Goal: Transaction & Acquisition: Purchase product/service

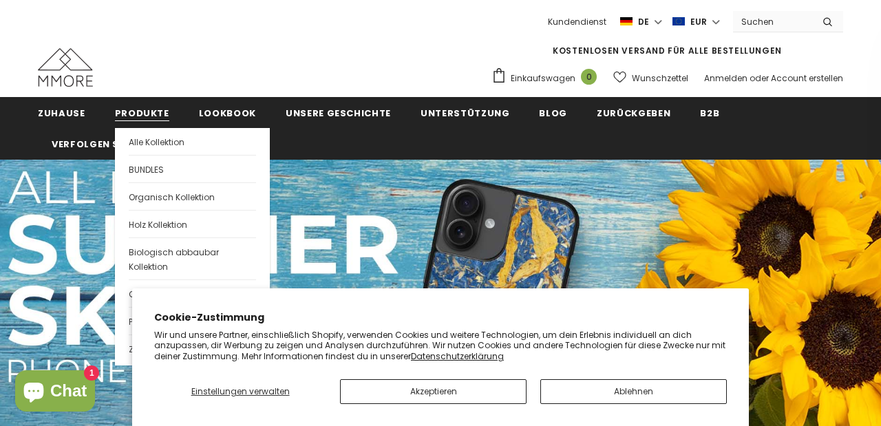
click at [133, 111] on span "Produkte" at bounding box center [142, 113] width 54 height 13
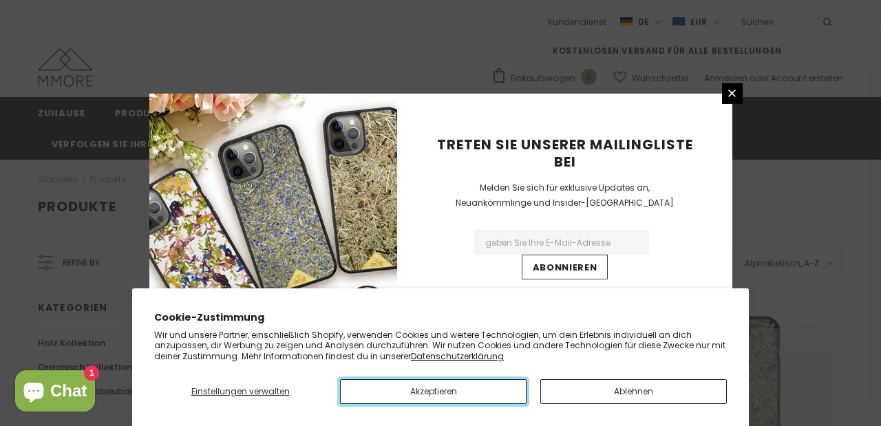
click at [434, 388] on button "Akzeptieren" at bounding box center [433, 391] width 187 height 25
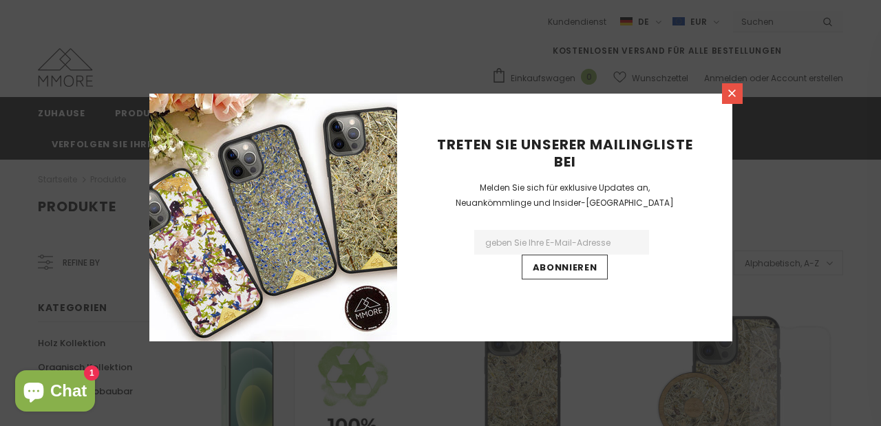
click at [737, 85] on link at bounding box center [732, 93] width 21 height 21
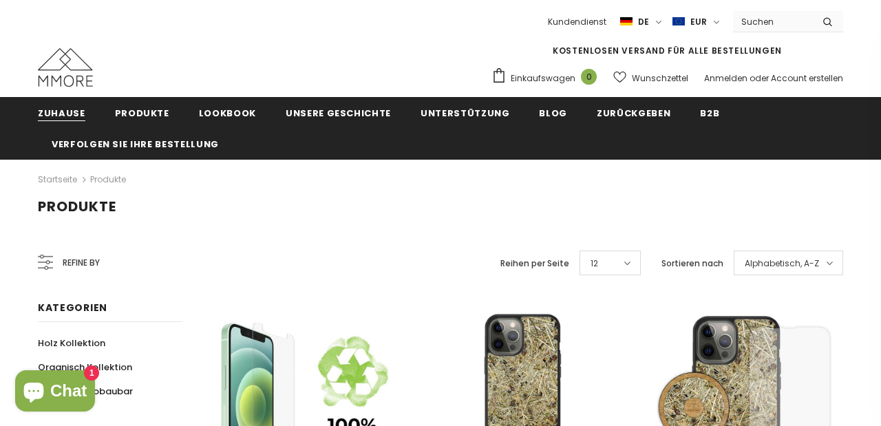
click at [56, 105] on link "Zuhause" at bounding box center [61, 112] width 47 height 31
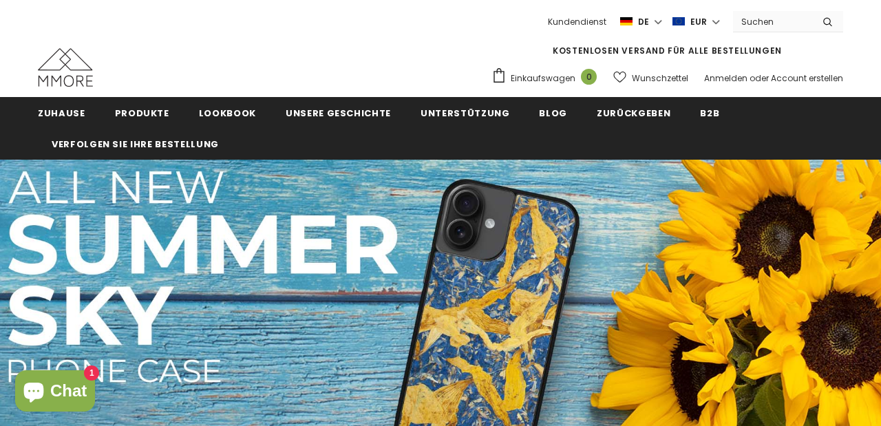
click at [115, 103] on link "Produkte" at bounding box center [142, 112] width 54 height 31
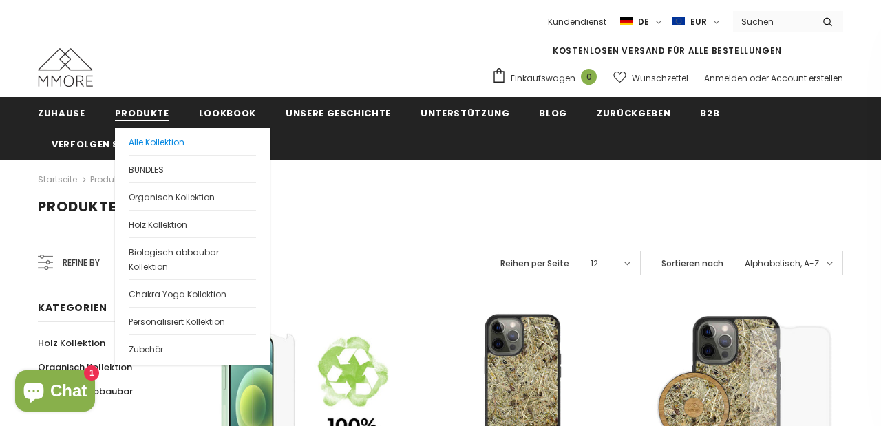
click at [141, 131] on link "Alle Kollektion" at bounding box center [192, 141] width 127 height 27
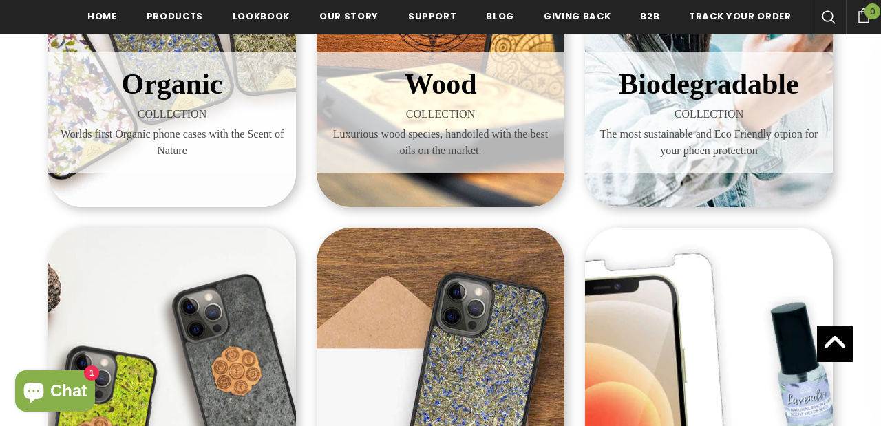
scroll to position [411, 0]
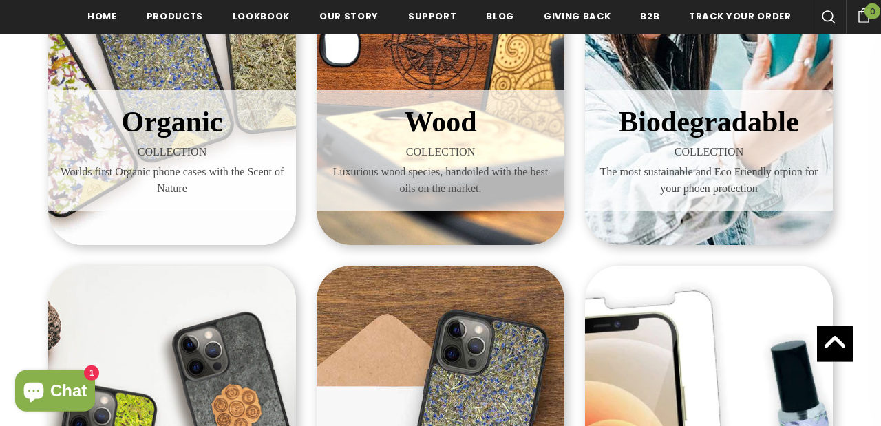
click at [684, 154] on span "COLLECTION" at bounding box center [708, 152] width 227 height 17
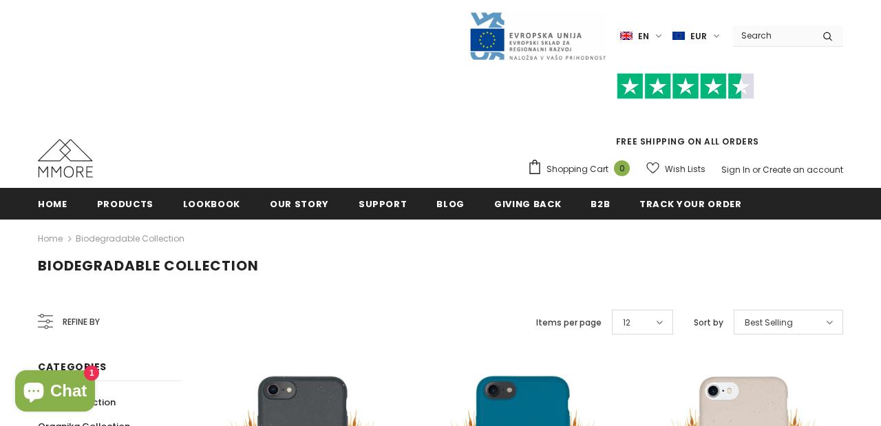
click at [522, 306] on div "Refine by Items per page 12 12 16 20 24 30 50 Sort by Best Selling" at bounding box center [523, 322] width 640 height 33
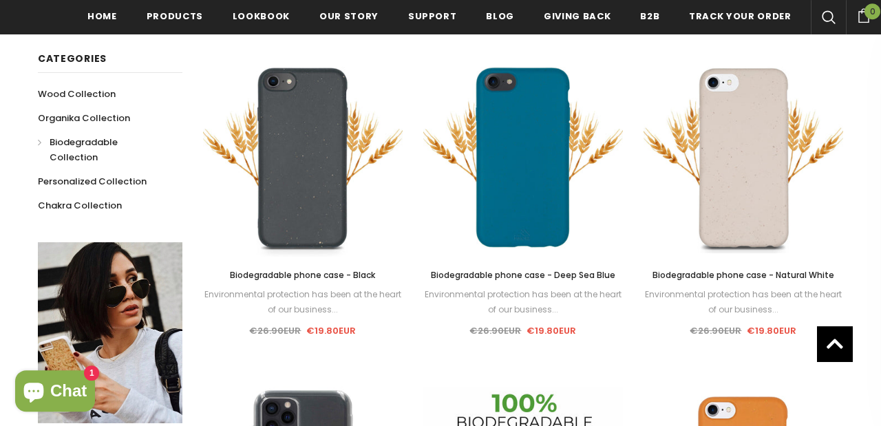
scroll to position [289, 0]
